Goal: Task Accomplishment & Management: Use online tool/utility

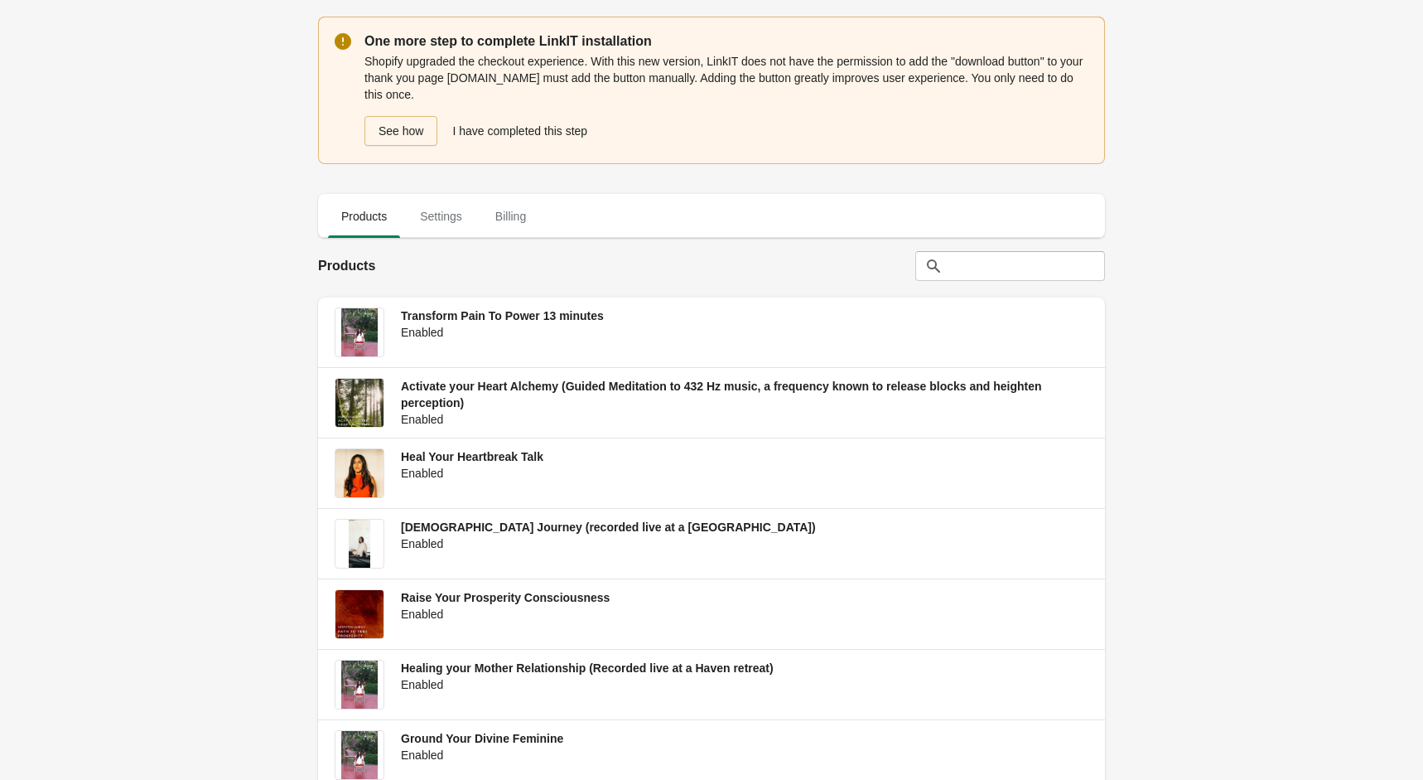
click at [436, 38] on p "One more step to complete LinkIT installation" at bounding box center [726, 41] width 724 height 20
click at [474, 65] on div "Shopify upgraded the checkout experience. With this new version, LinkIT does no…" at bounding box center [726, 99] width 724 height 96
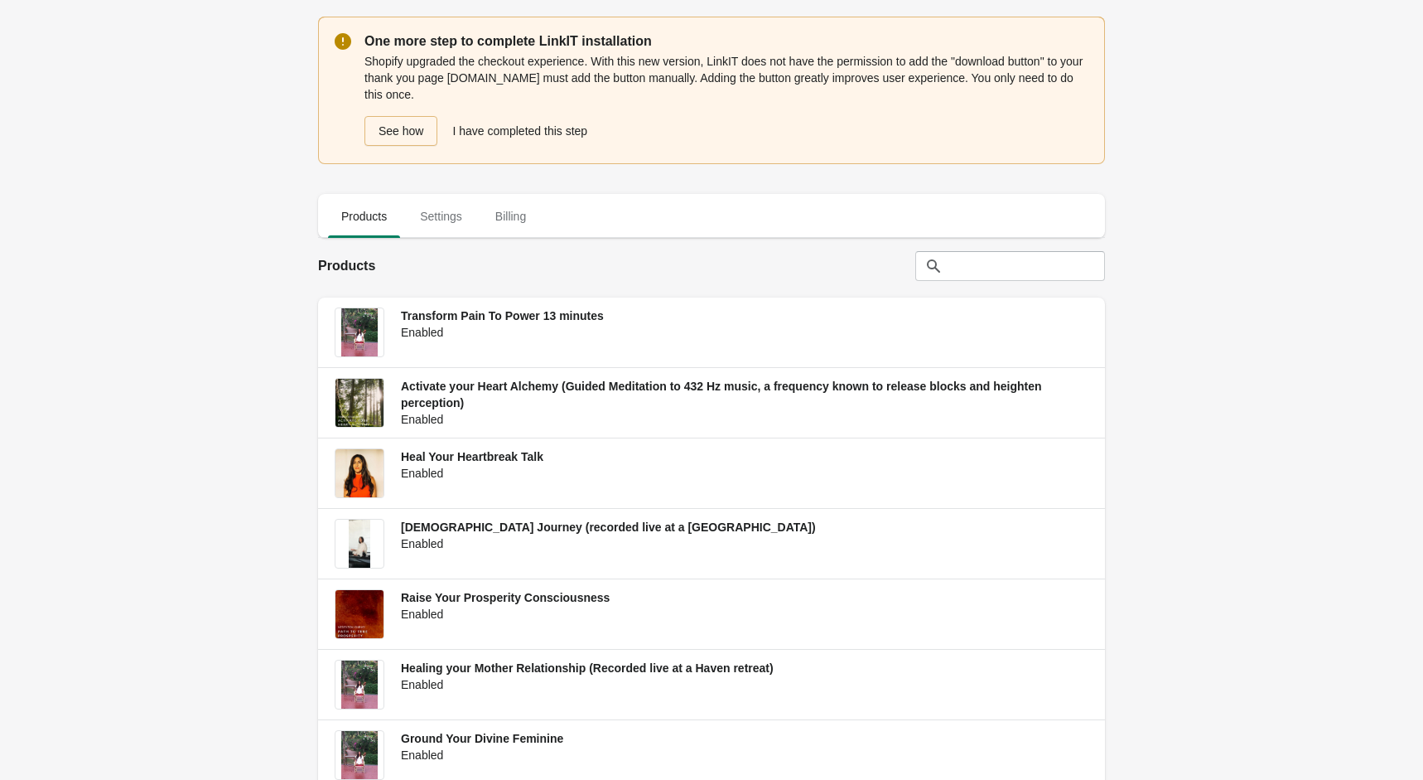
click at [617, 55] on div "Shopify upgraded the checkout experience. With this new version, LinkIT does no…" at bounding box center [726, 99] width 724 height 96
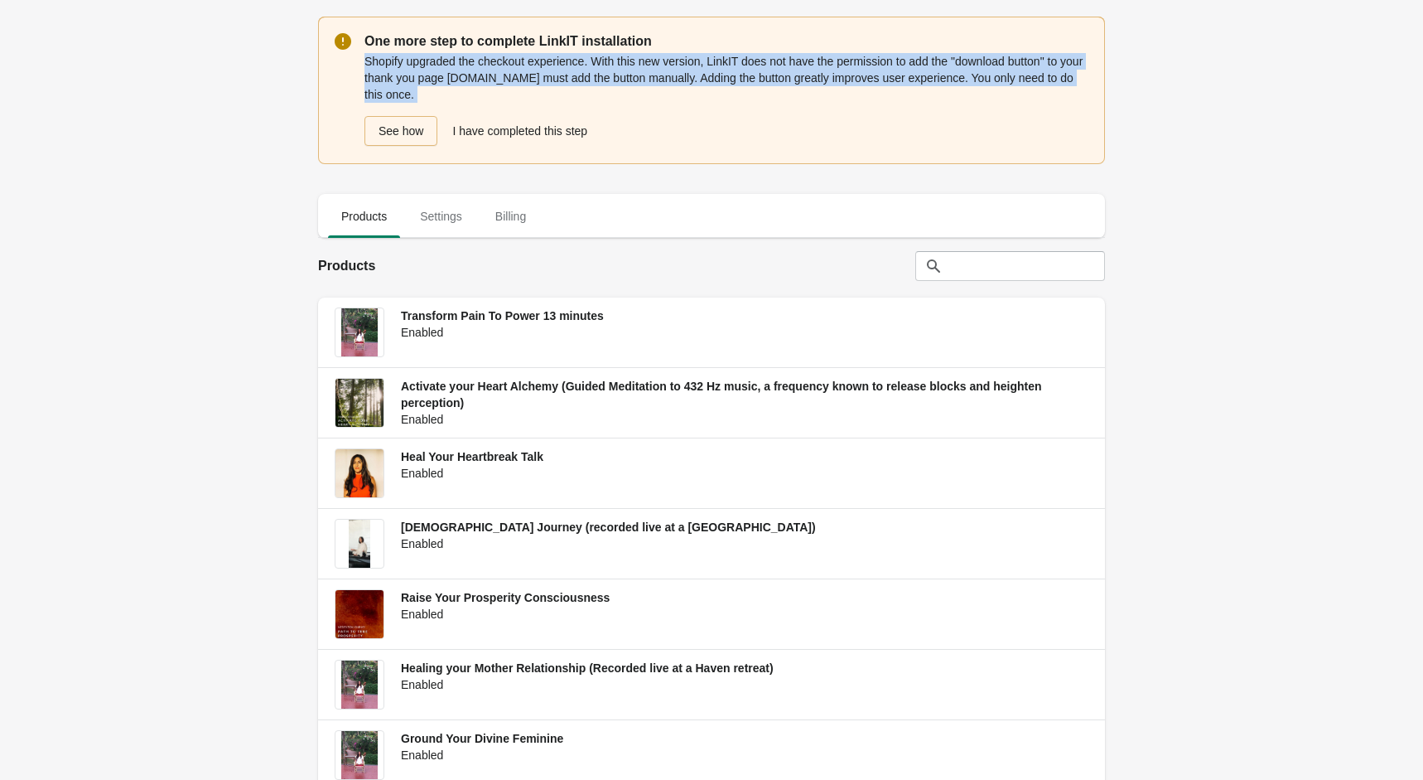
click at [617, 55] on div "Shopify upgraded the checkout experience. With this new version, LinkIT does no…" at bounding box center [726, 99] width 724 height 96
click at [696, 83] on div "Shopify upgraded the checkout experience. With this new version, LinkIT does no…" at bounding box center [726, 99] width 724 height 96
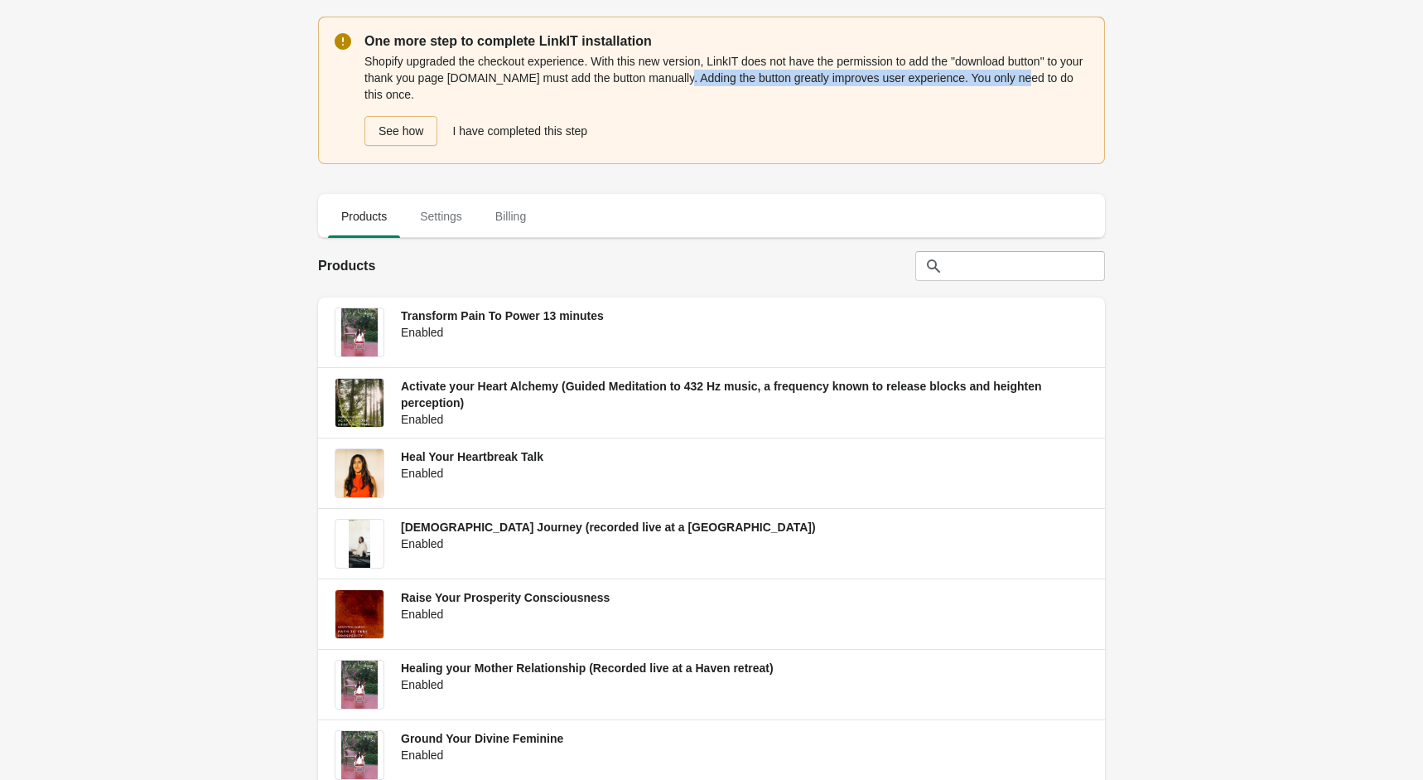
drag, startPoint x: 696, startPoint y: 83, endPoint x: 1011, endPoint y: 80, distance: 314.8
click at [1011, 80] on div "Shopify upgraded the checkout experience. With this new version, LinkIT does no…" at bounding box center [726, 99] width 724 height 96
click at [726, 62] on div "Shopify upgraded the checkout experience. With this new version, LinkIT does no…" at bounding box center [726, 99] width 724 height 96
